Goal: Transaction & Acquisition: Purchase product/service

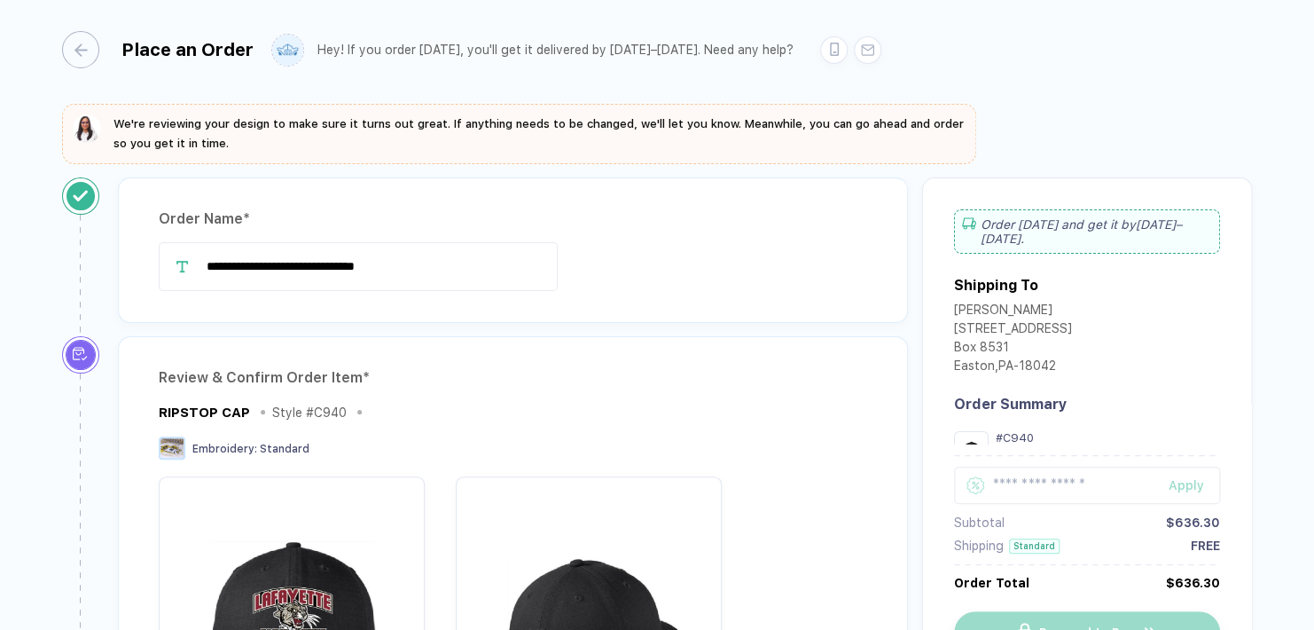
scroll to position [447, 0]
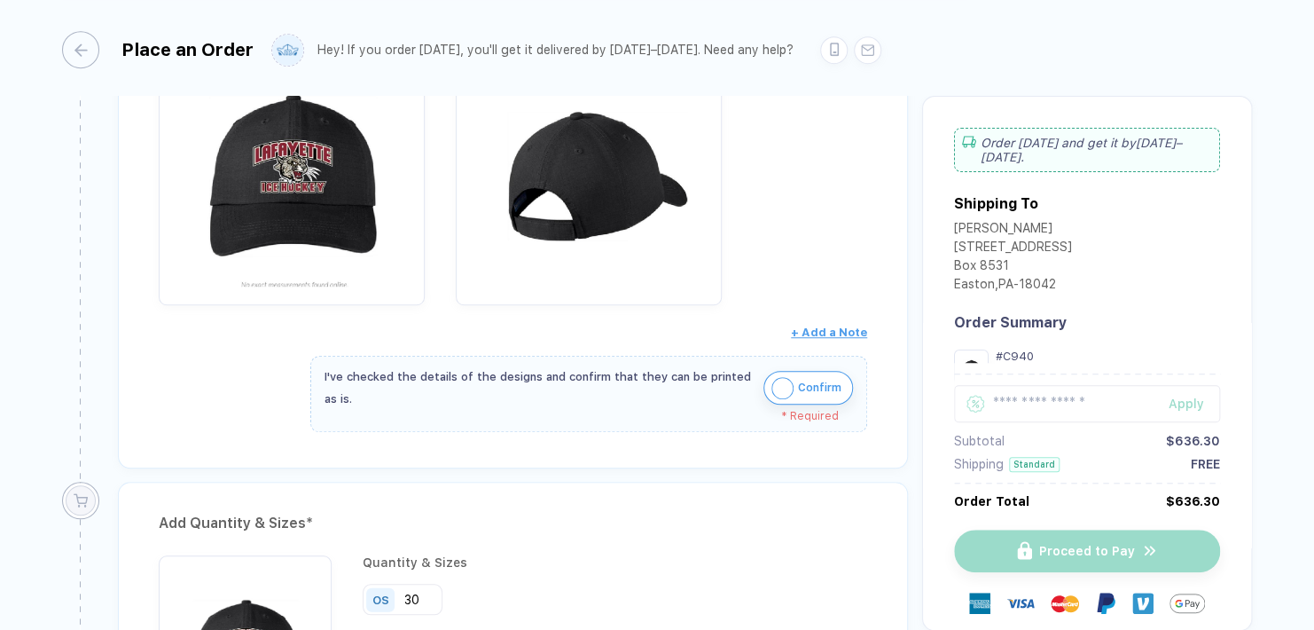
click at [779, 388] on img "button" at bounding box center [783, 388] width 22 height 22
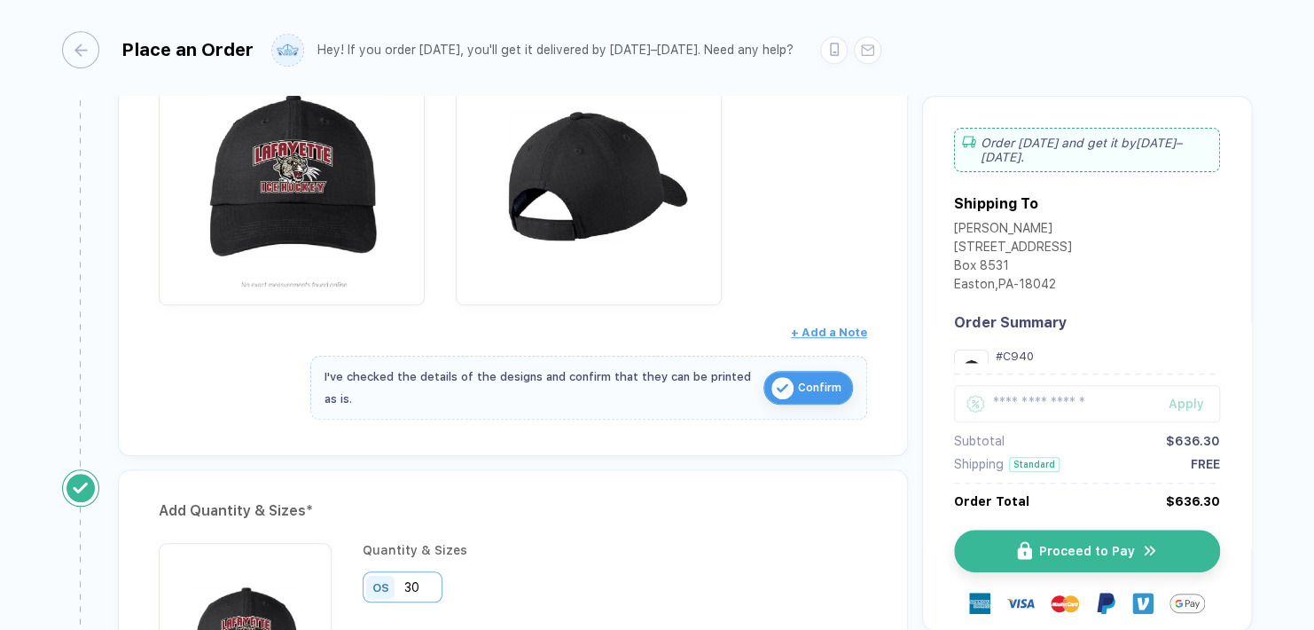
click at [431, 578] on input "30" at bounding box center [403, 586] width 80 height 31
type input "3"
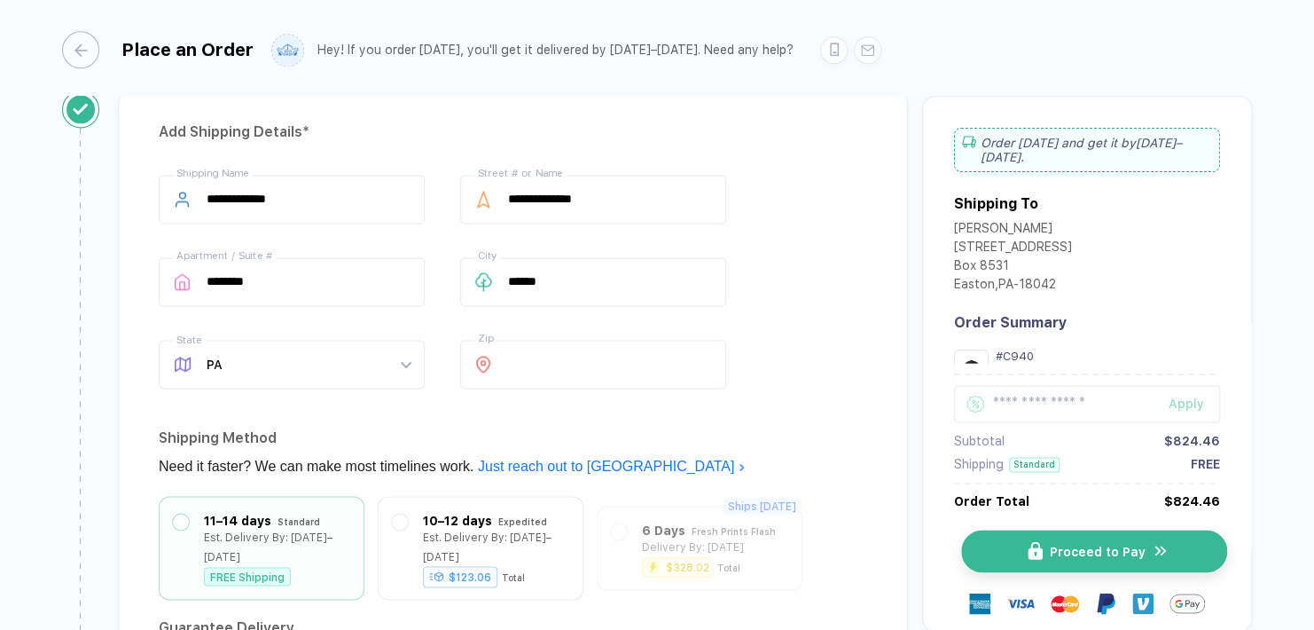
scroll to position [1139, 0]
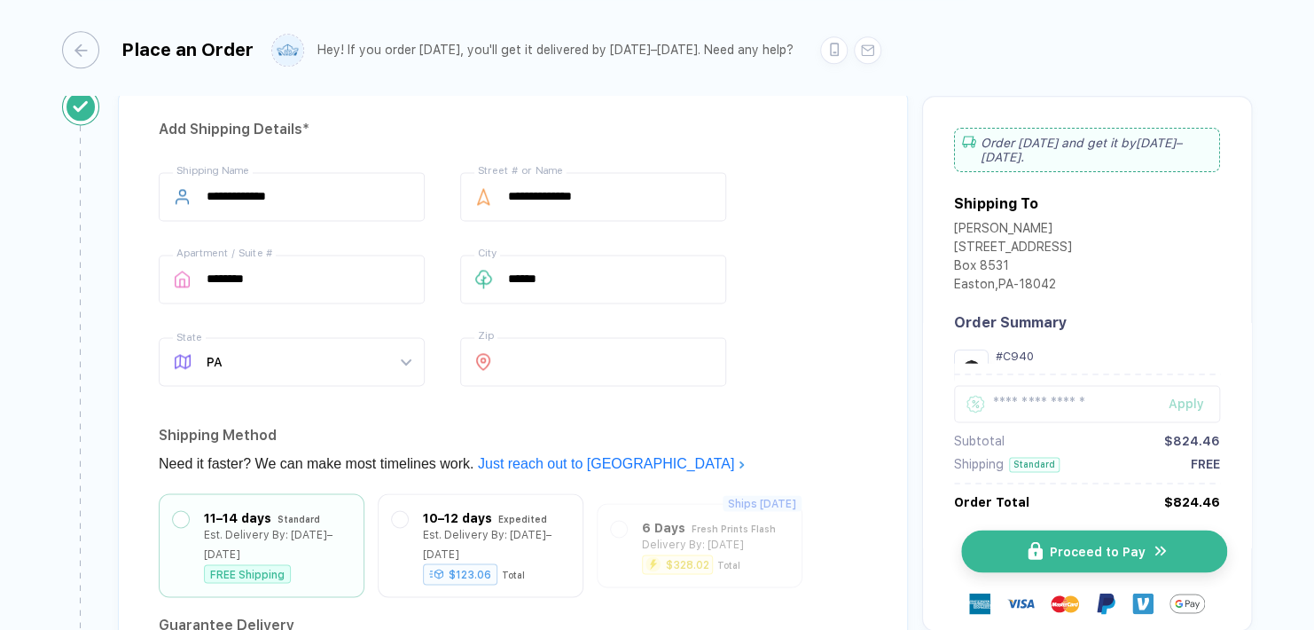
type input "42"
click at [1113, 542] on button "Proceed to Pay" at bounding box center [1094, 550] width 266 height 43
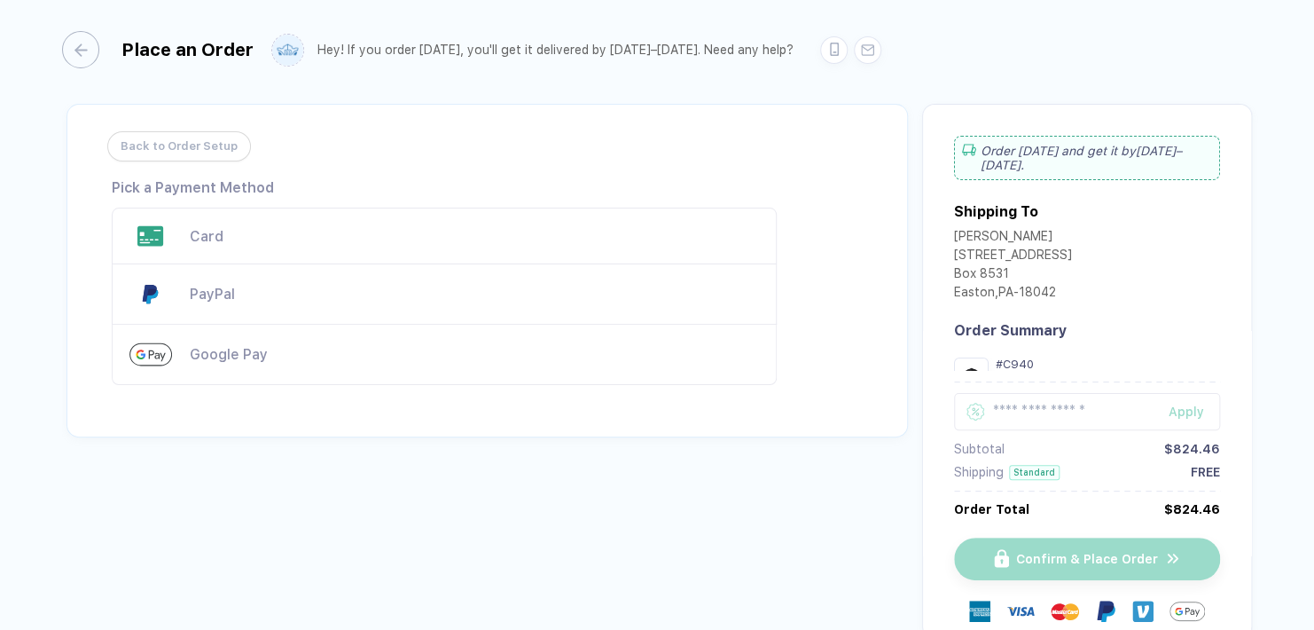
click at [551, 234] on div "Card" at bounding box center [474, 236] width 569 height 17
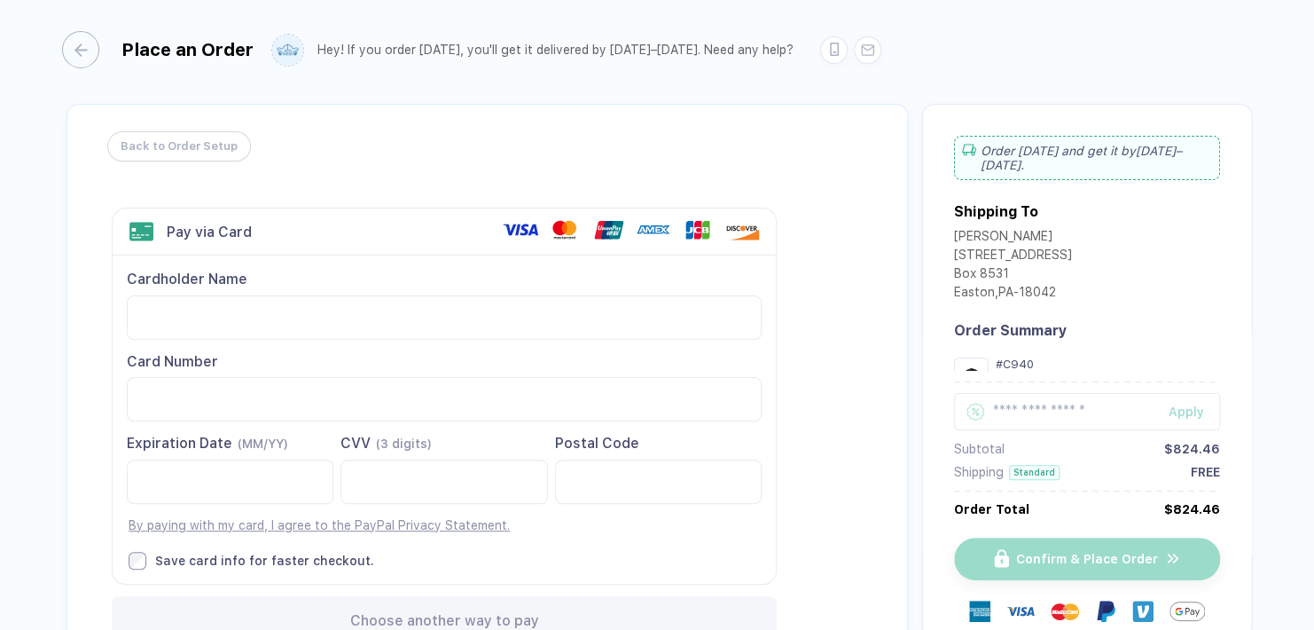
drag, startPoint x: 557, startPoint y: 137, endPoint x: 533, endPoint y: 137, distance: 24.0
click at [533, 137] on div "Back to Order Setup Visa MasterCard Union Pay American Express JCB Discover Din…" at bounding box center [488, 392] width 842 height 577
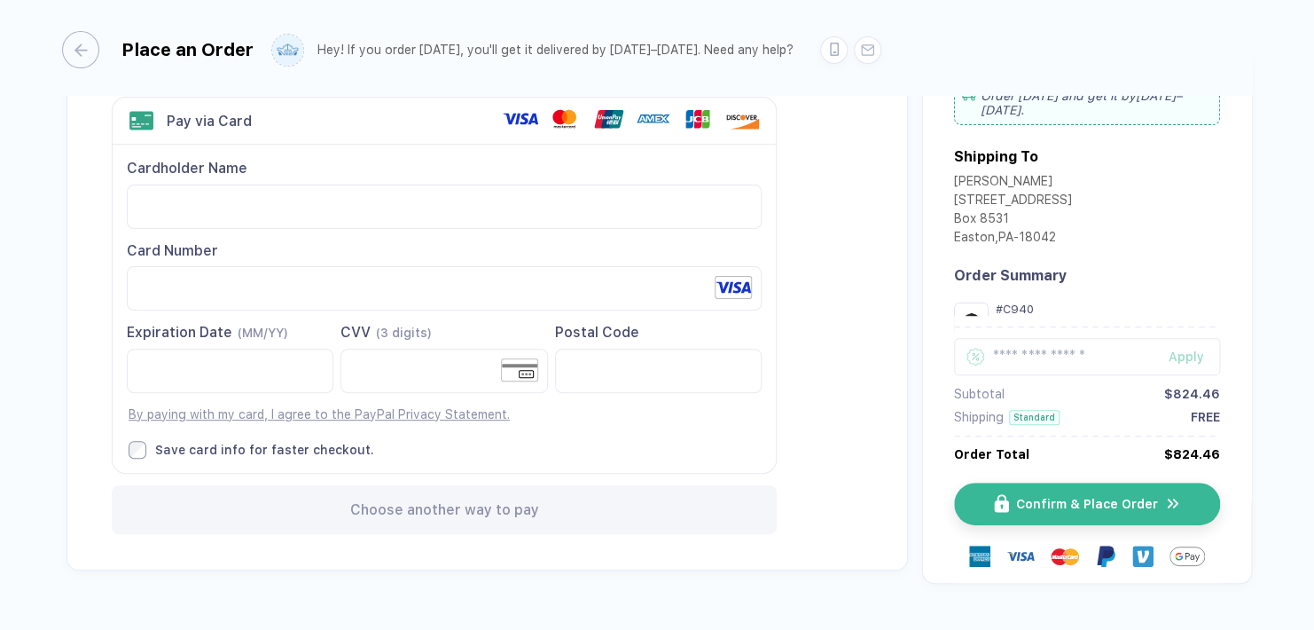
scroll to position [157, 0]
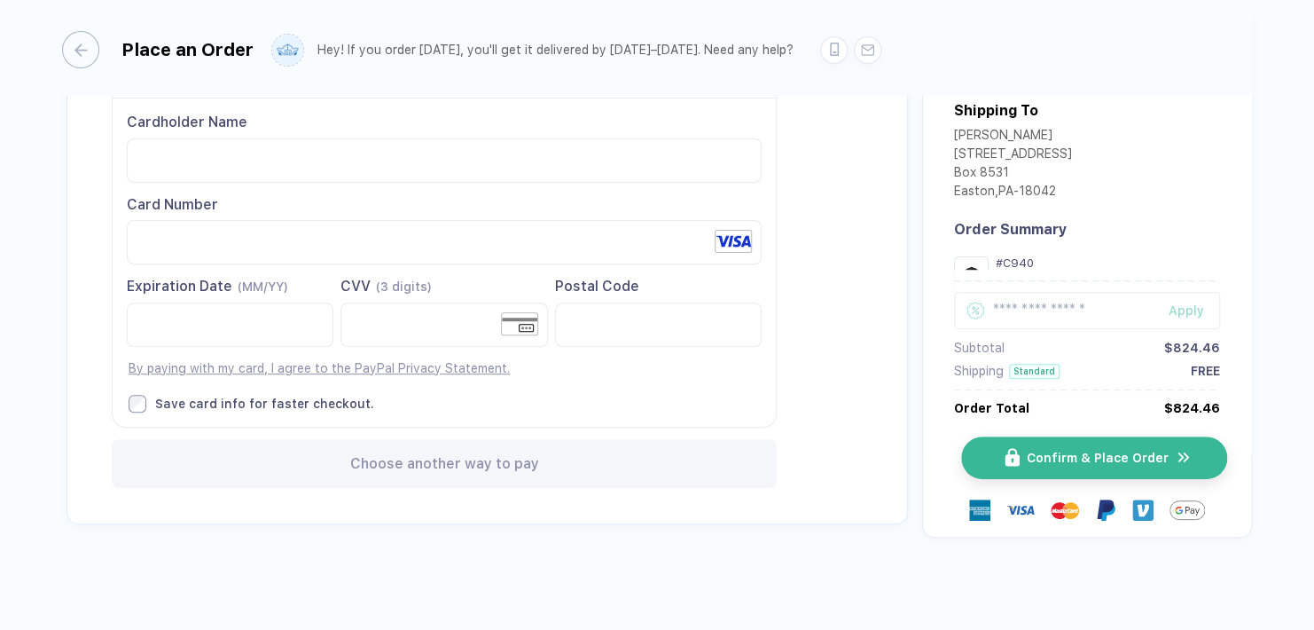
click at [1040, 457] on span "Confirm & Place Order" at bounding box center [1098, 458] width 142 height 14
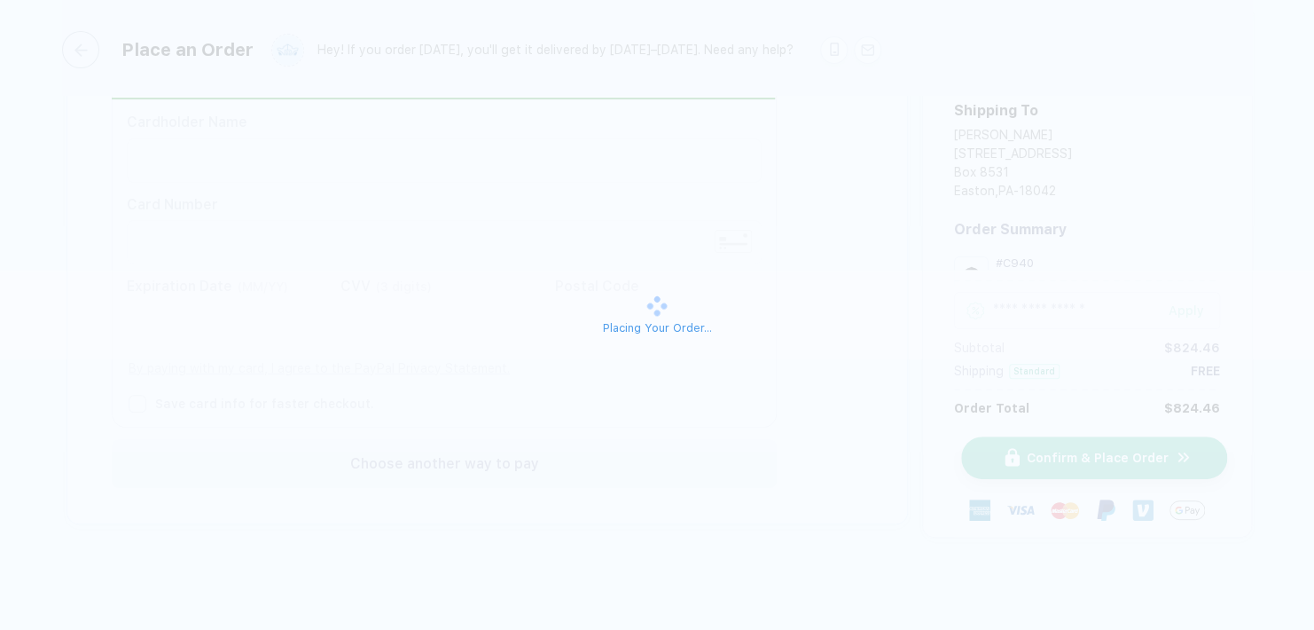
scroll to position [103, 0]
